Goal: Information Seeking & Learning: Understand process/instructions

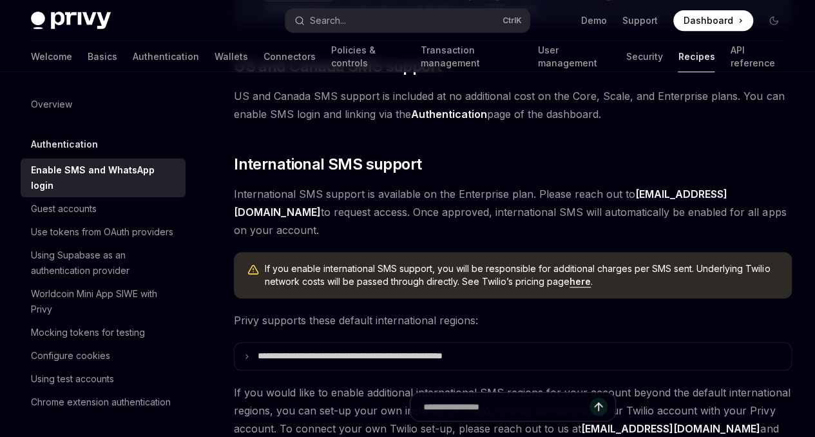
scroll to position [361, 0]
